Goal: Task Accomplishment & Management: Manage account settings

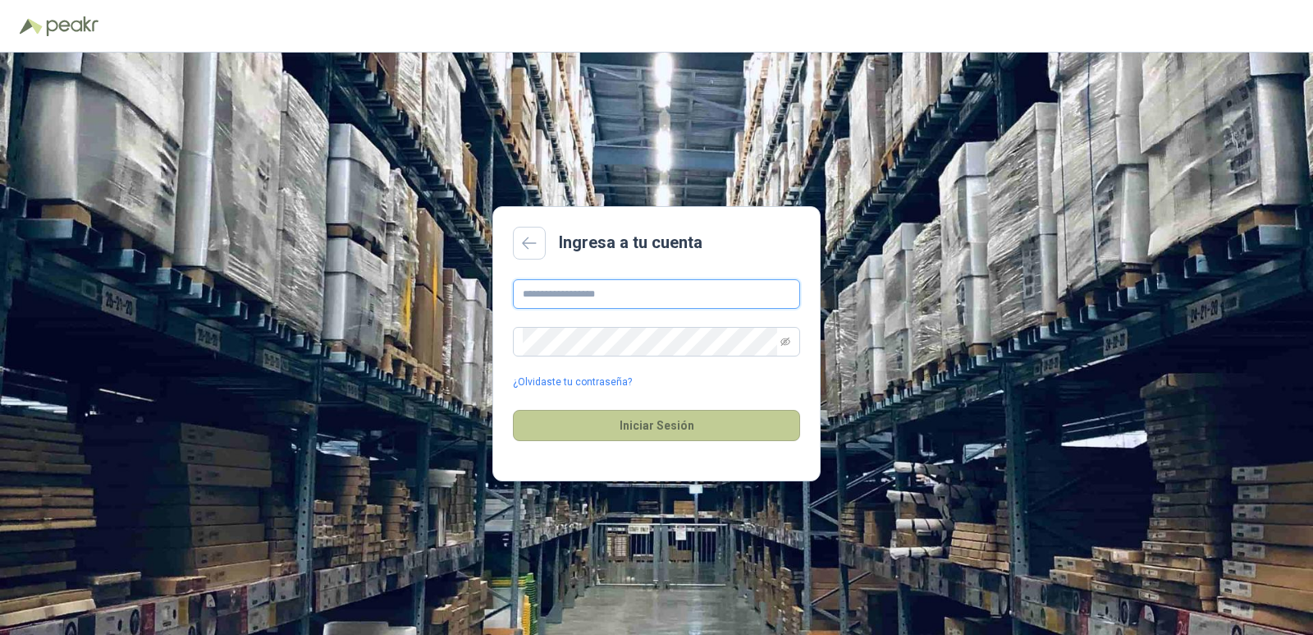
type input "**********"
click at [565, 416] on button "Iniciar Sesión" at bounding box center [656, 425] width 287 height 31
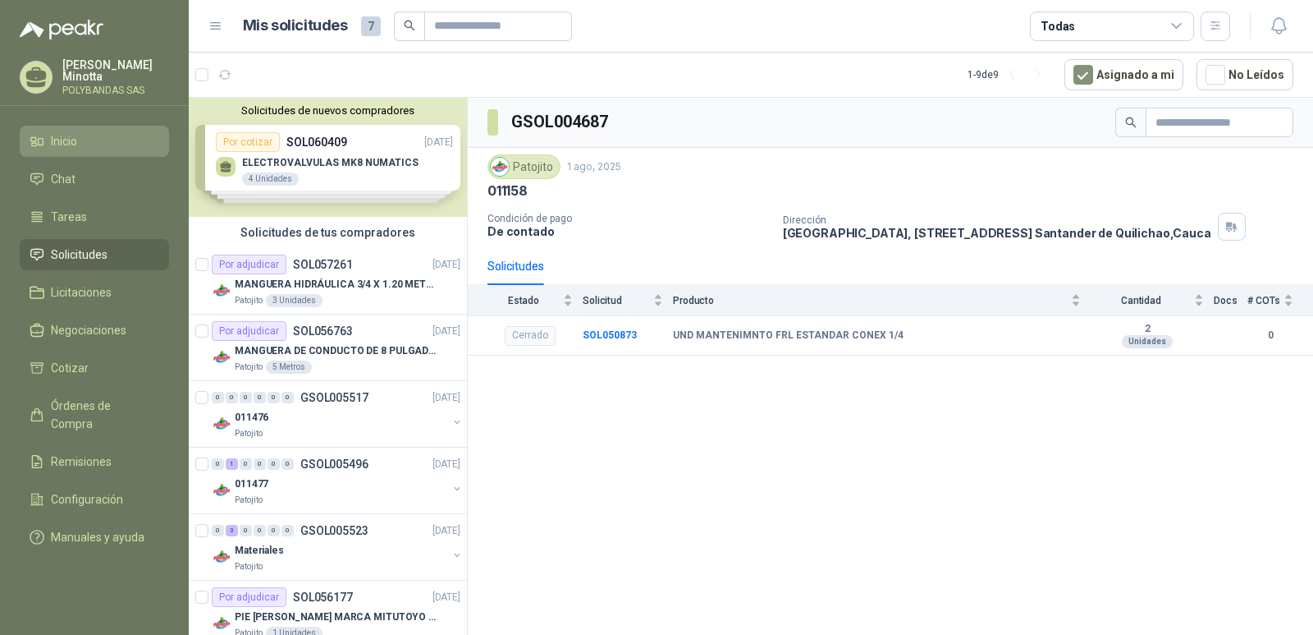
click at [57, 140] on span "Inicio" at bounding box center [64, 141] width 26 height 18
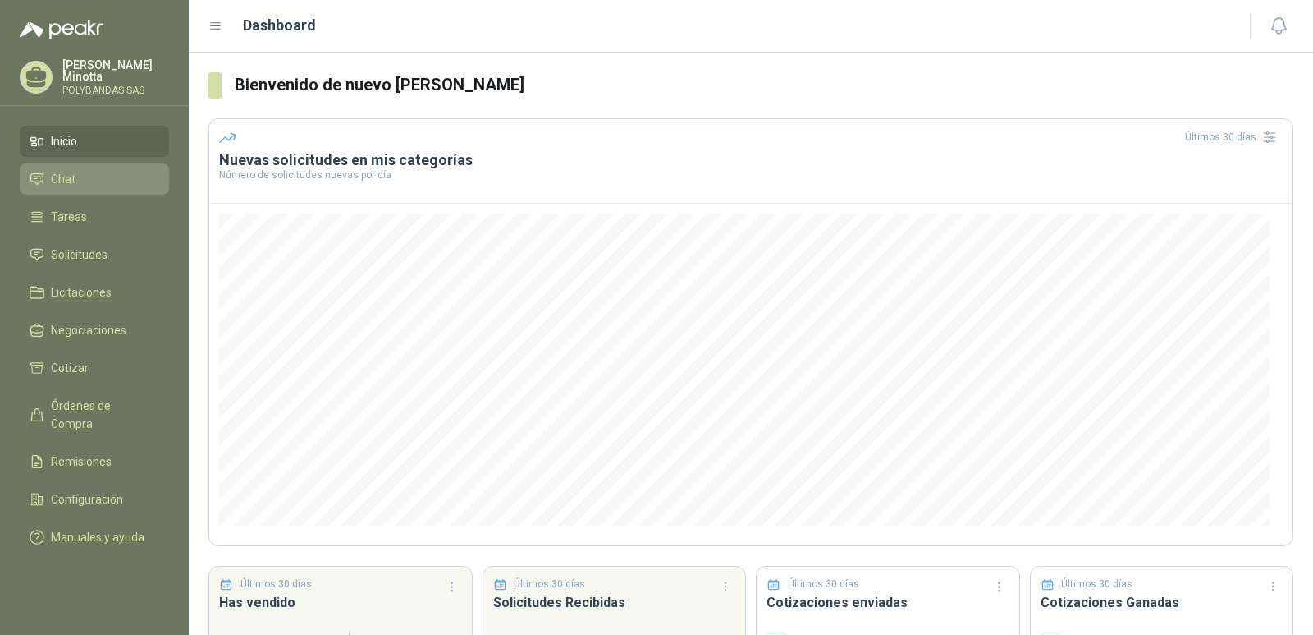
click at [67, 178] on span "Chat" at bounding box center [63, 179] width 25 height 18
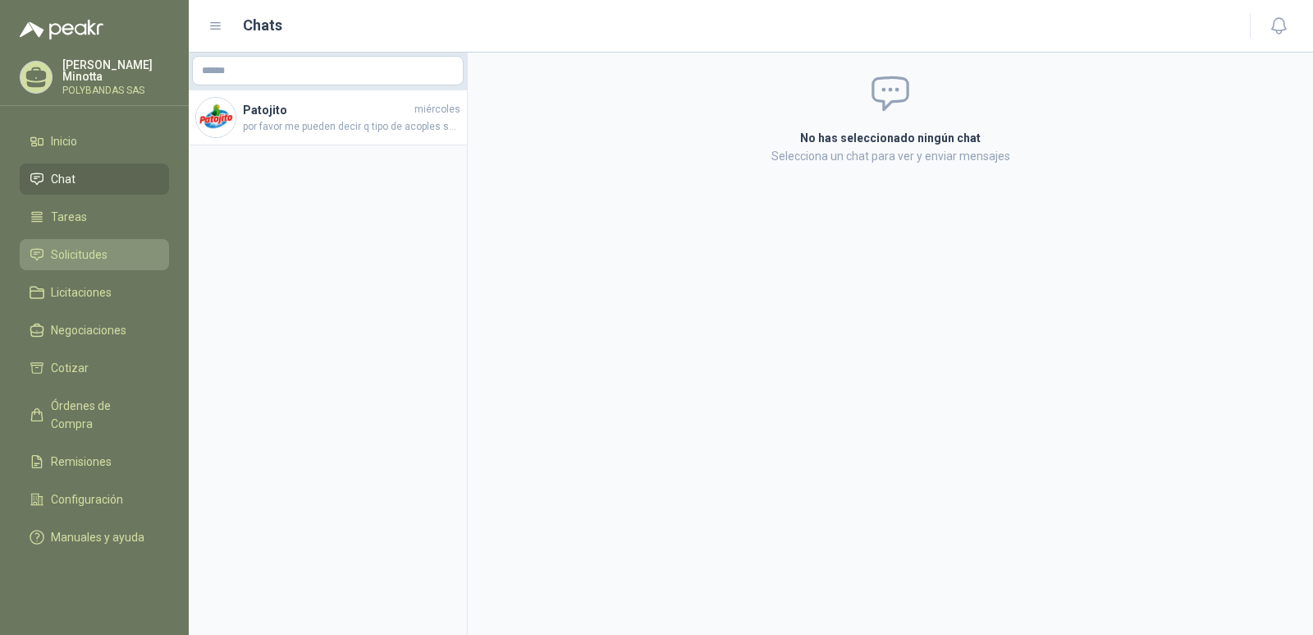
click at [67, 261] on span "Solicitudes" at bounding box center [79, 254] width 57 height 18
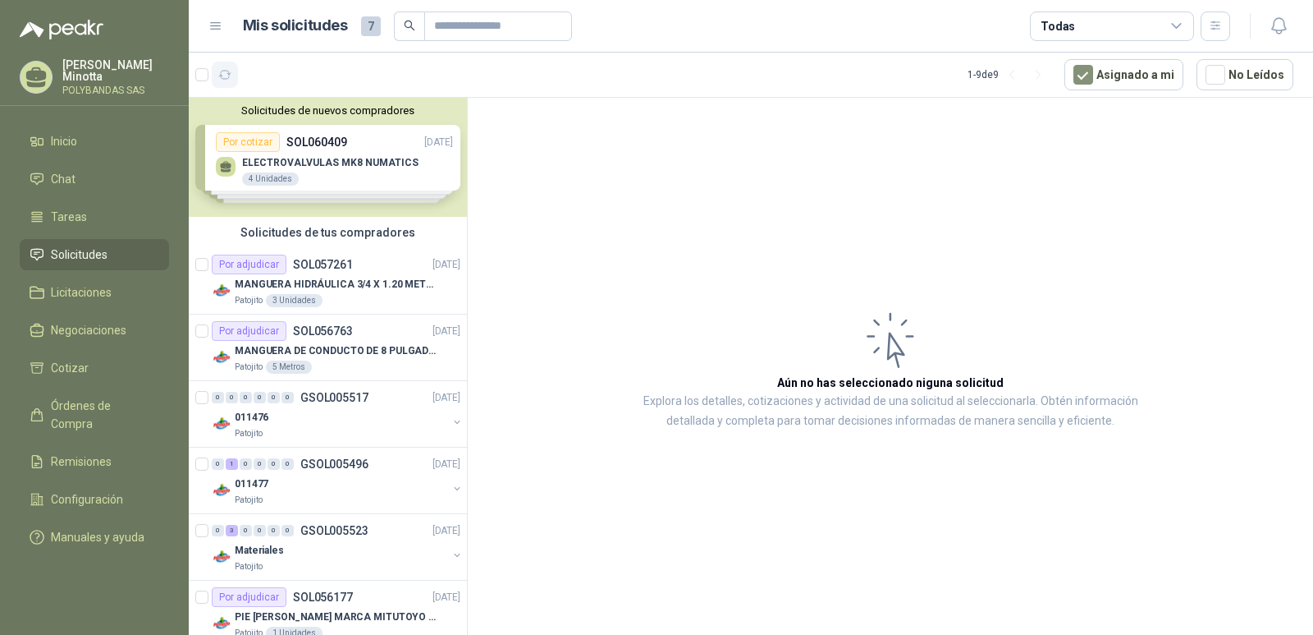
click at [222, 75] on icon "button" at bounding box center [225, 75] width 14 height 14
click at [80, 74] on p "[PERSON_NAME]" at bounding box center [115, 70] width 107 height 23
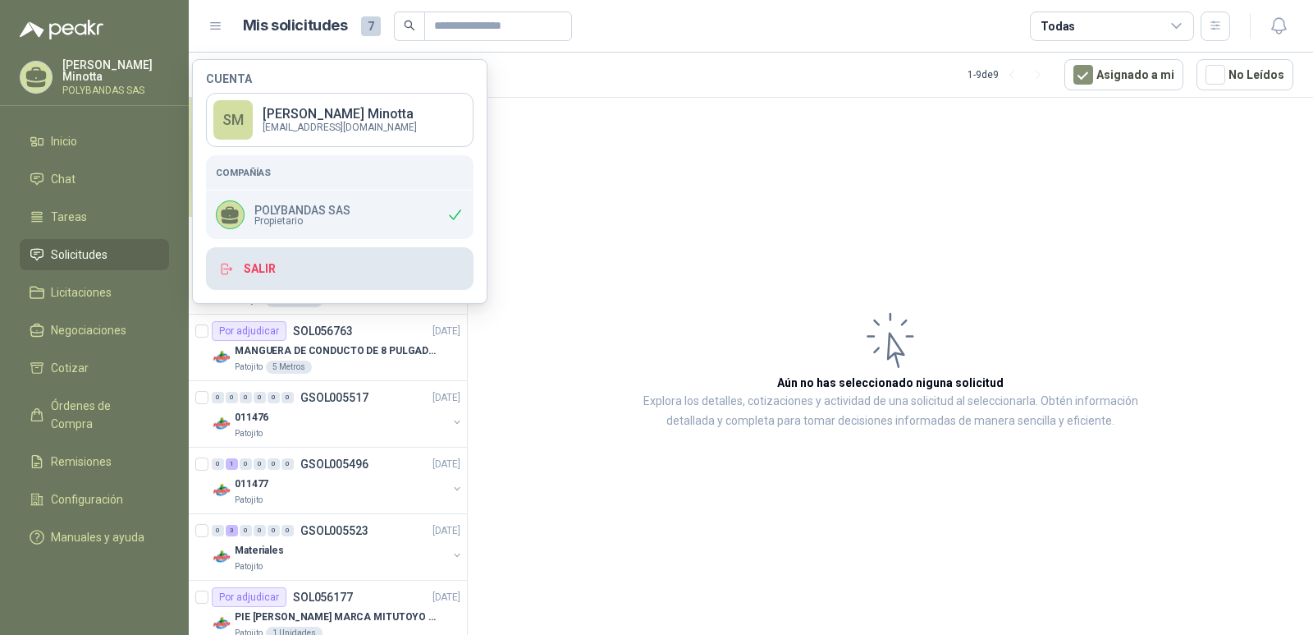
click at [283, 263] on button "Salir" at bounding box center [340, 268] width 268 height 43
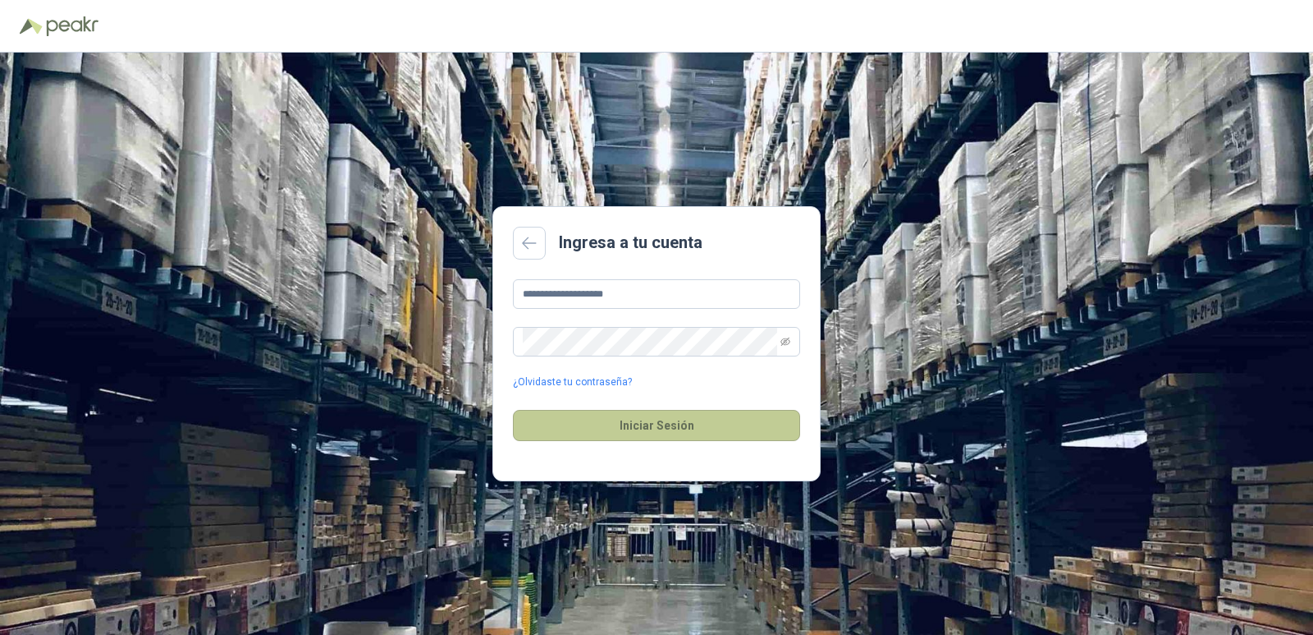
click at [690, 429] on button "Iniciar Sesión" at bounding box center [656, 425] width 287 height 31
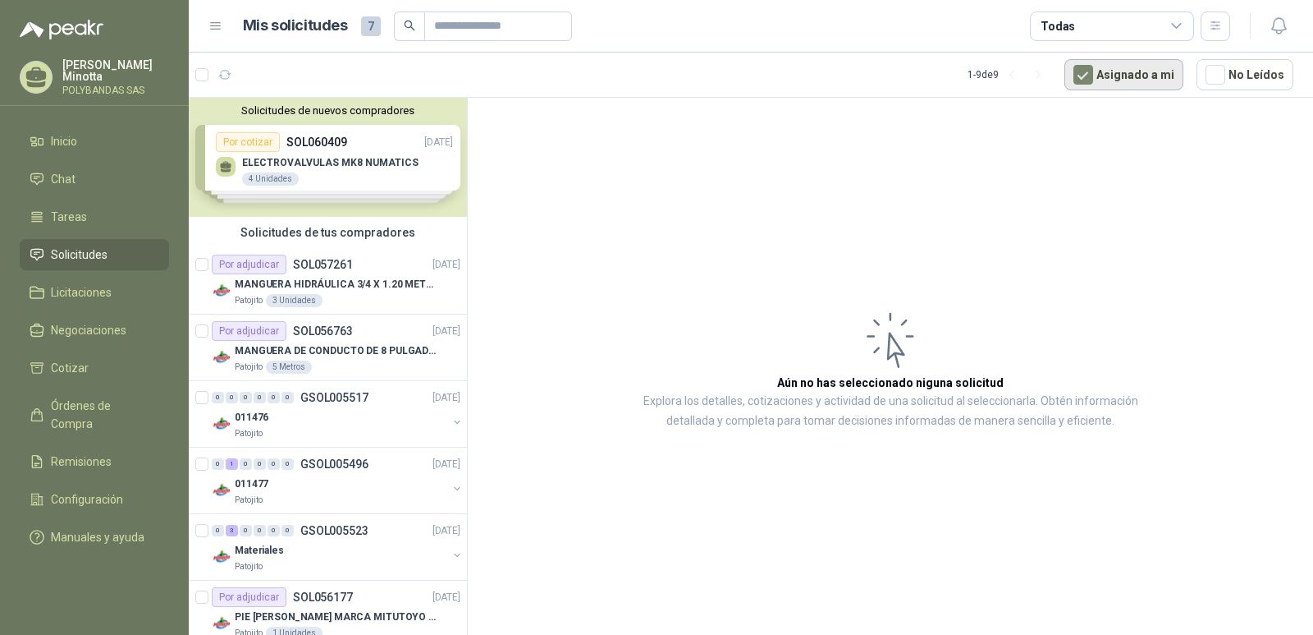
click at [1142, 79] on button "Asignado a mi" at bounding box center [1124, 74] width 119 height 31
click at [1138, 77] on button "Asignado a mi" at bounding box center [1124, 74] width 119 height 31
click at [63, 144] on span "Inicio" at bounding box center [64, 141] width 26 height 18
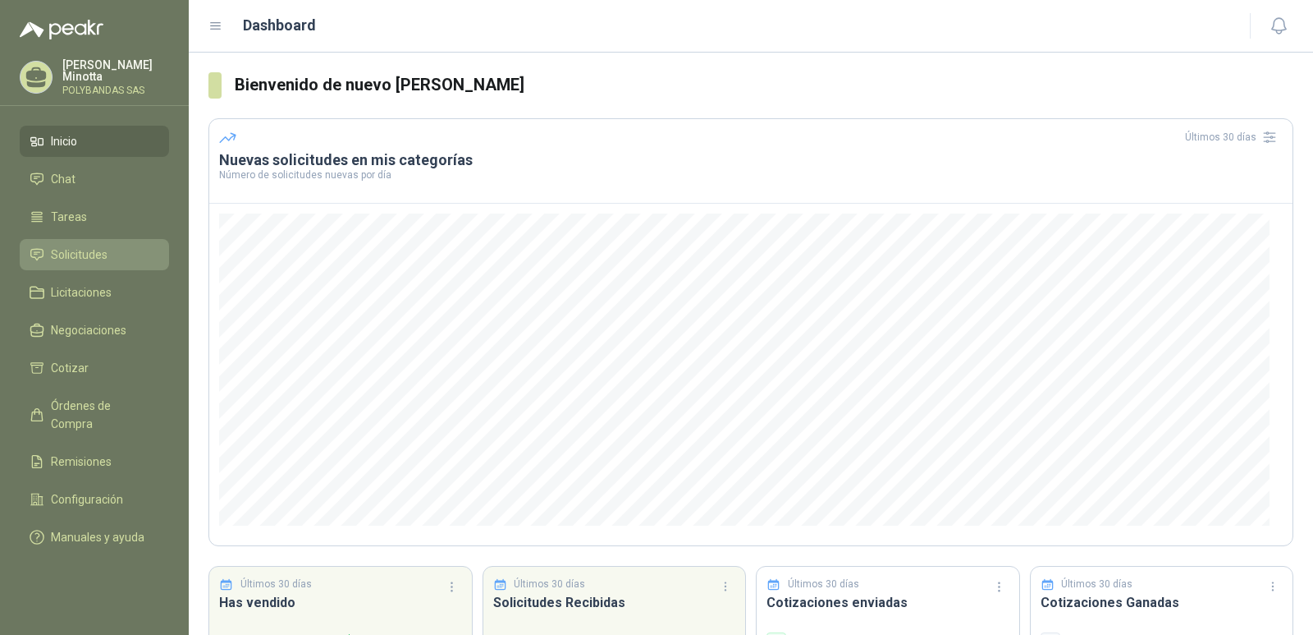
click at [68, 269] on link "Solicitudes" at bounding box center [94, 254] width 149 height 31
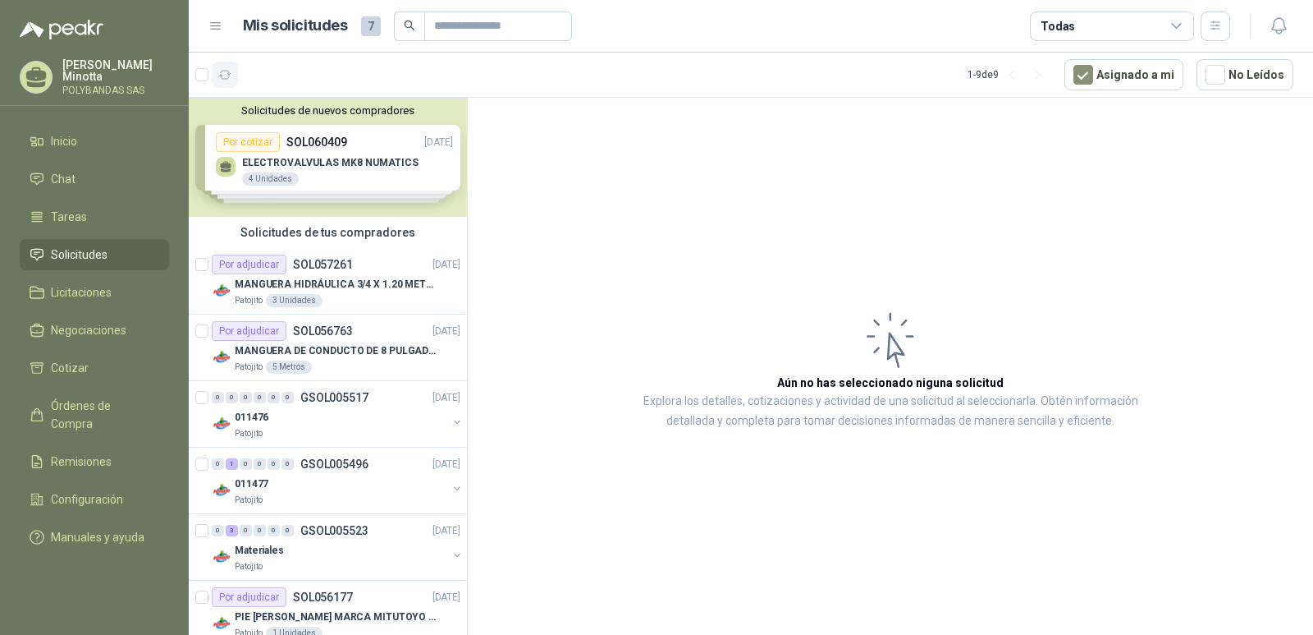
click at [227, 74] on icon "button" at bounding box center [225, 75] width 14 height 14
click at [224, 79] on icon "button" at bounding box center [225, 75] width 12 height 8
click at [99, 69] on p "[PERSON_NAME]" at bounding box center [115, 70] width 107 height 23
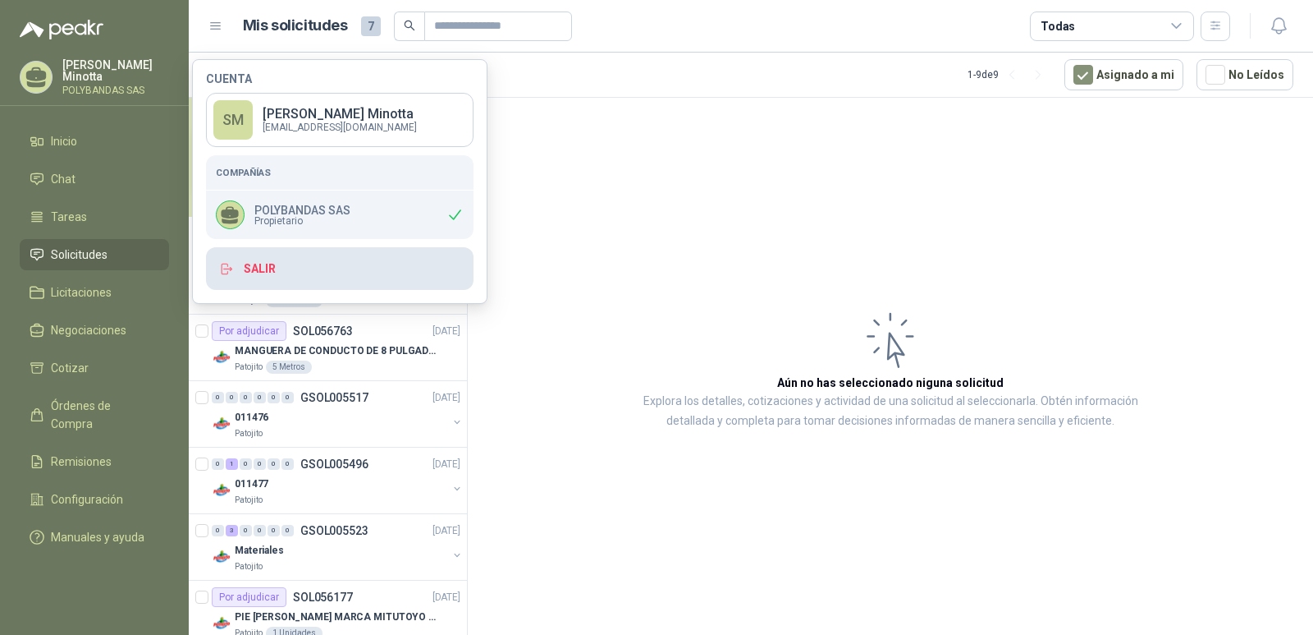
click at [287, 268] on button "Salir" at bounding box center [340, 268] width 268 height 43
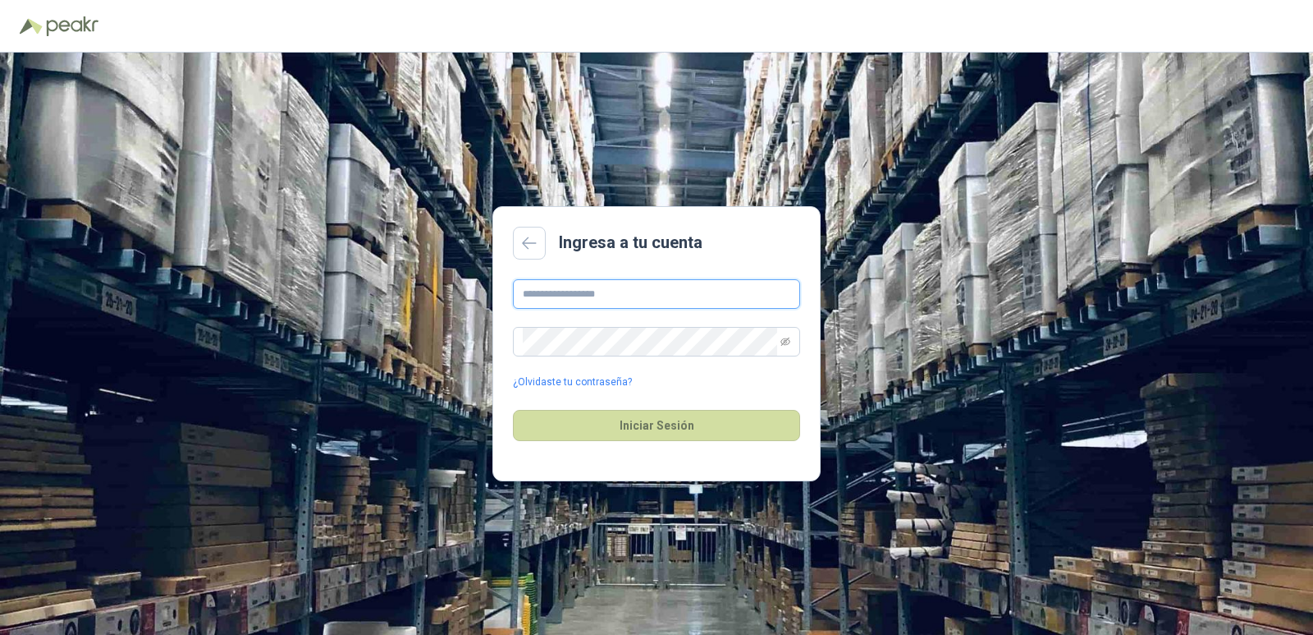
type input "**********"
